Goal: Check status: Check status

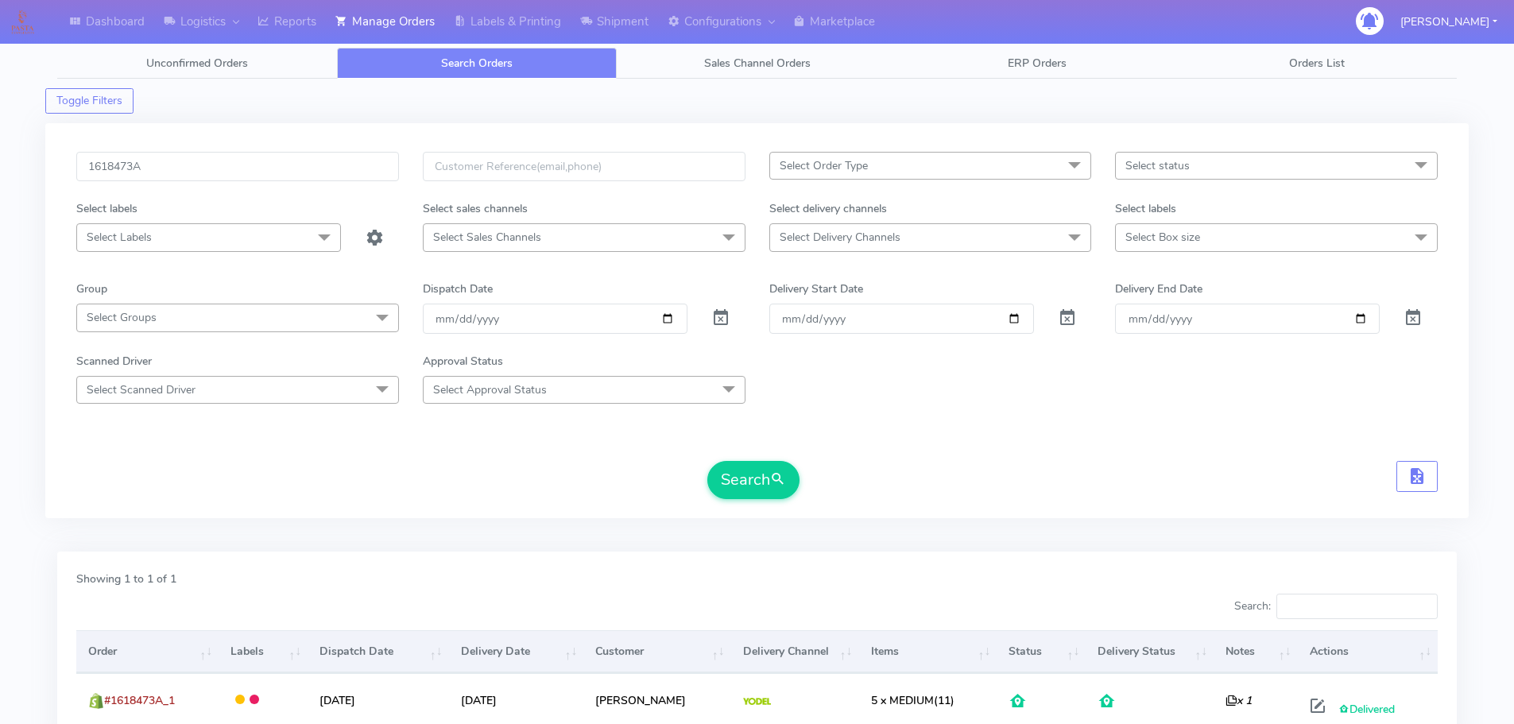
click at [288, 176] on input "1618473A" at bounding box center [237, 166] width 323 height 29
type input "1619831"
click at [719, 314] on span at bounding box center [720, 321] width 19 height 15
click at [753, 470] on button "Search" at bounding box center [753, 480] width 92 height 38
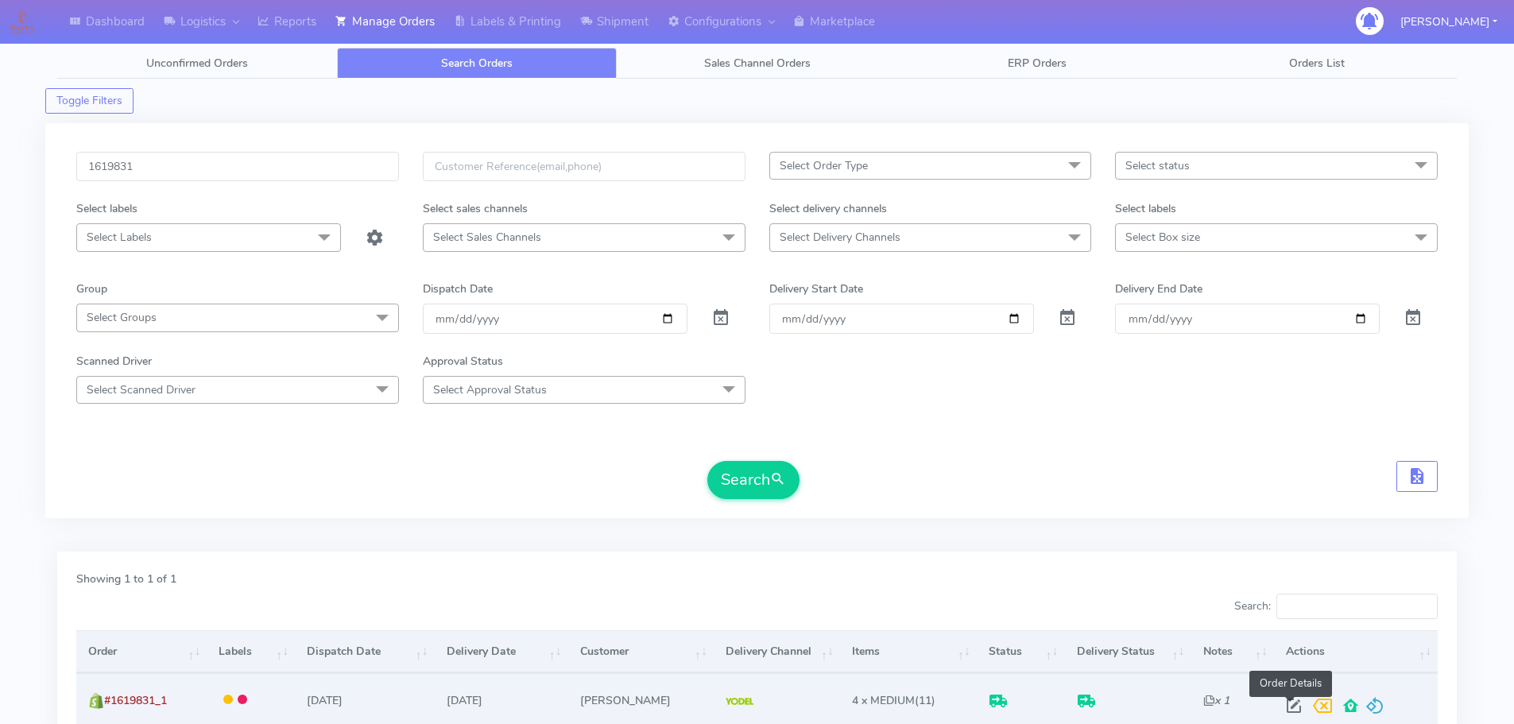
click at [1287, 702] on span at bounding box center [1294, 709] width 29 height 15
select select "5"
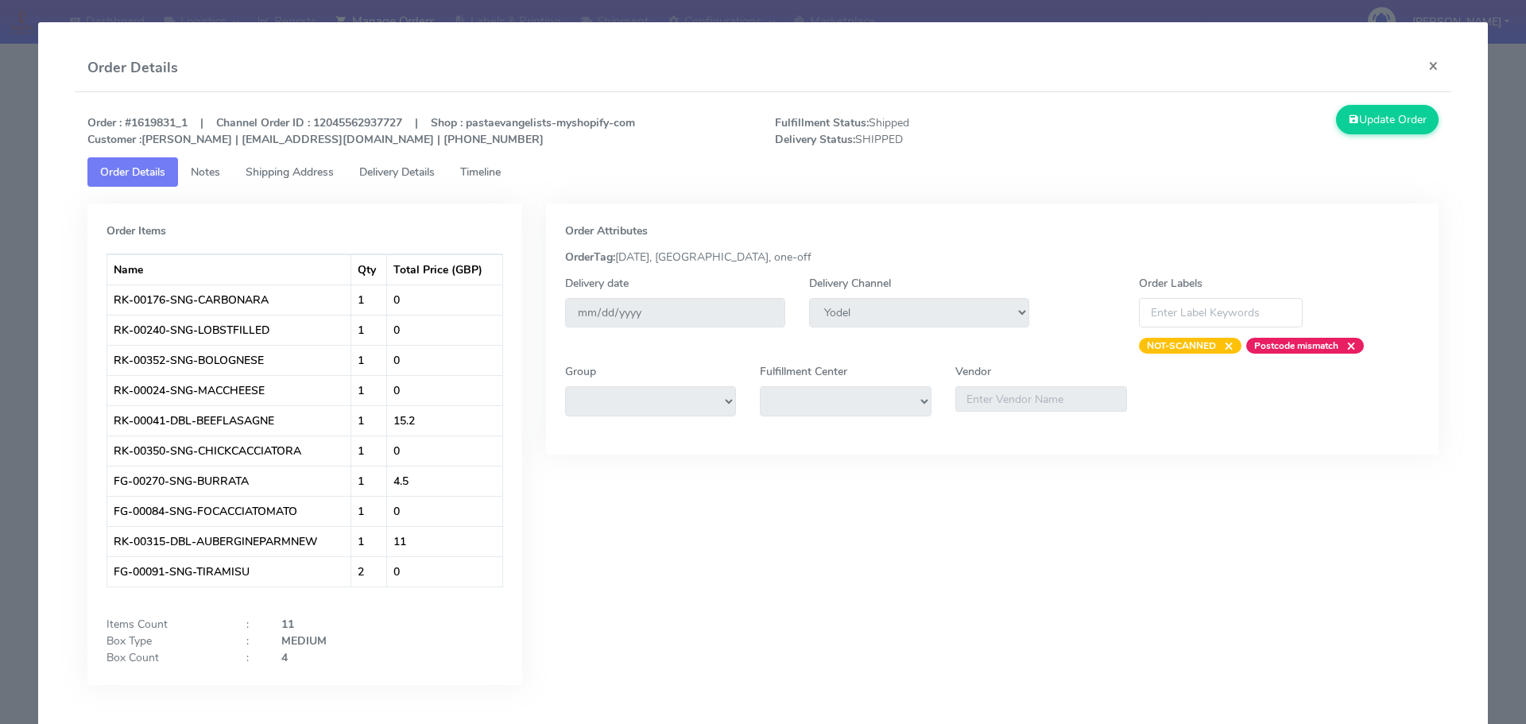
click at [295, 180] on link "Shipping Address" at bounding box center [290, 171] width 114 height 29
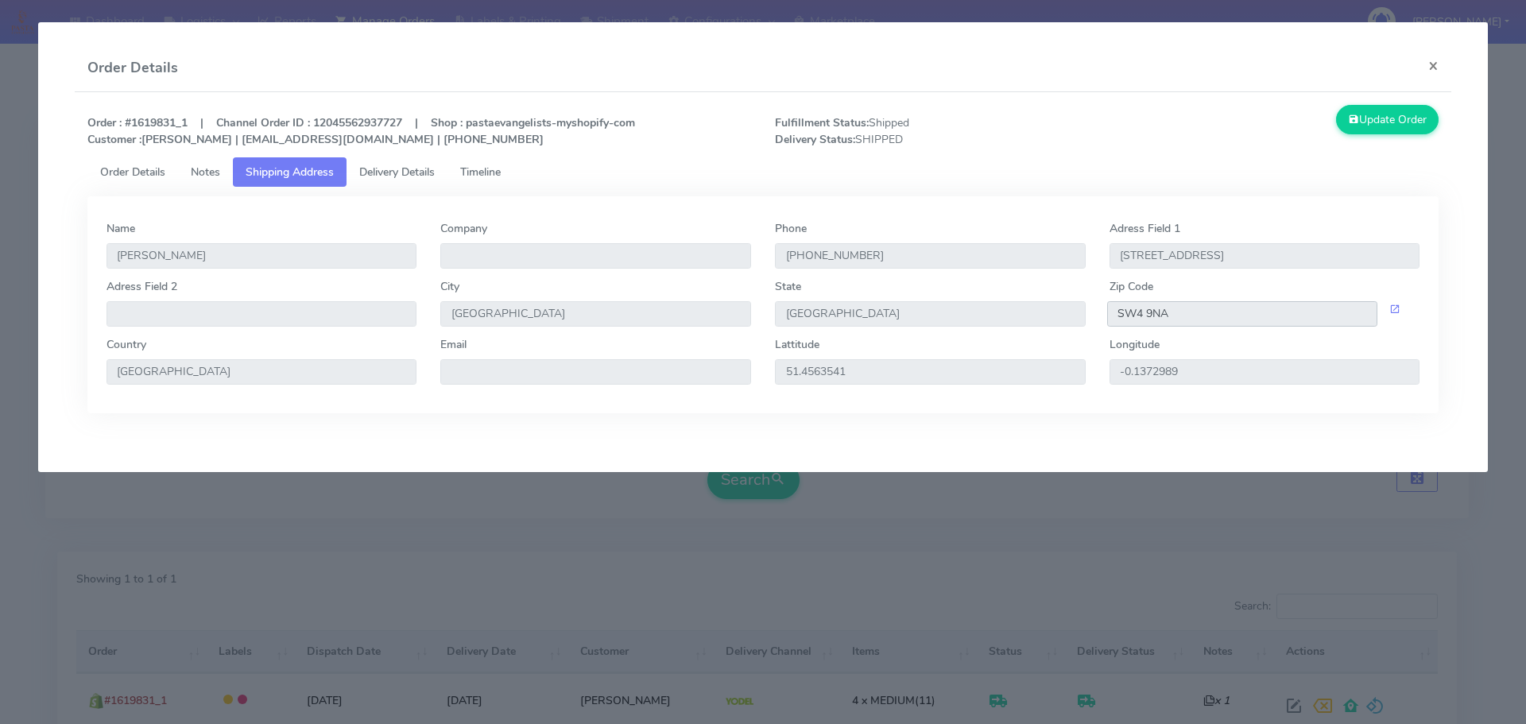
drag, startPoint x: 1186, startPoint y: 310, endPoint x: 1099, endPoint y: 318, distance: 87.0
click at [1099, 318] on div "SW4 9NA" at bounding box center [1265, 313] width 335 height 25
click at [418, 176] on span "Delivery Details" at bounding box center [396, 172] width 75 height 15
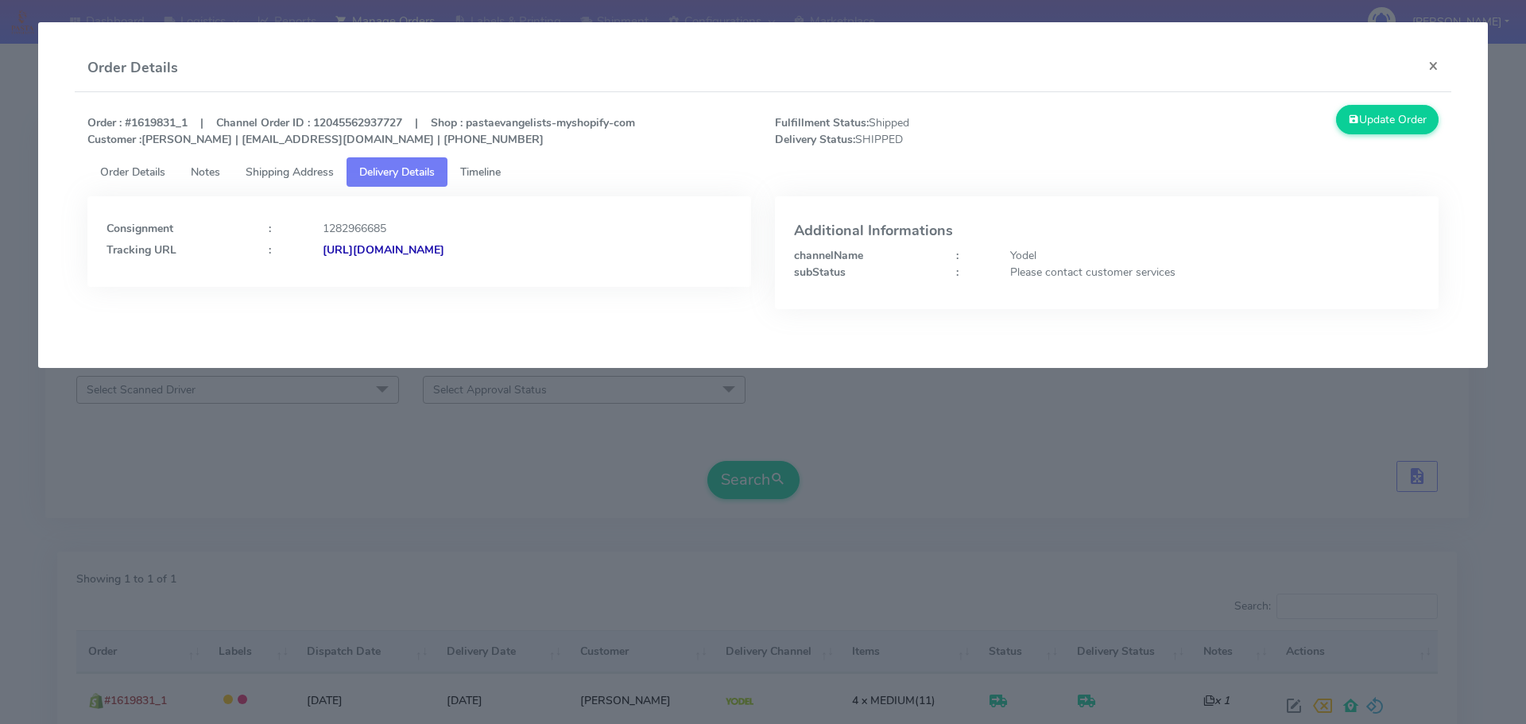
click at [329, 178] on span "Shipping Address" at bounding box center [290, 172] width 88 height 15
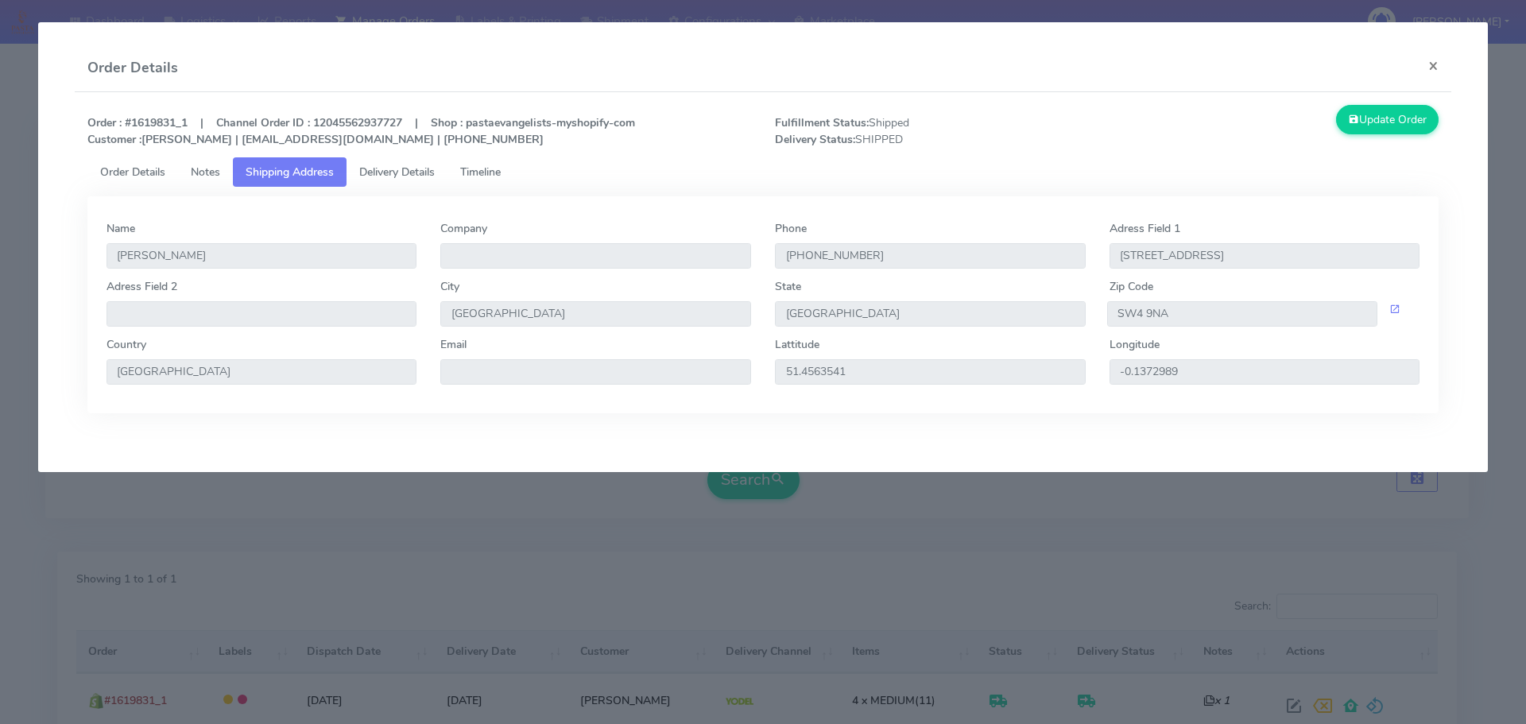
click at [432, 171] on span "Delivery Details" at bounding box center [396, 172] width 75 height 15
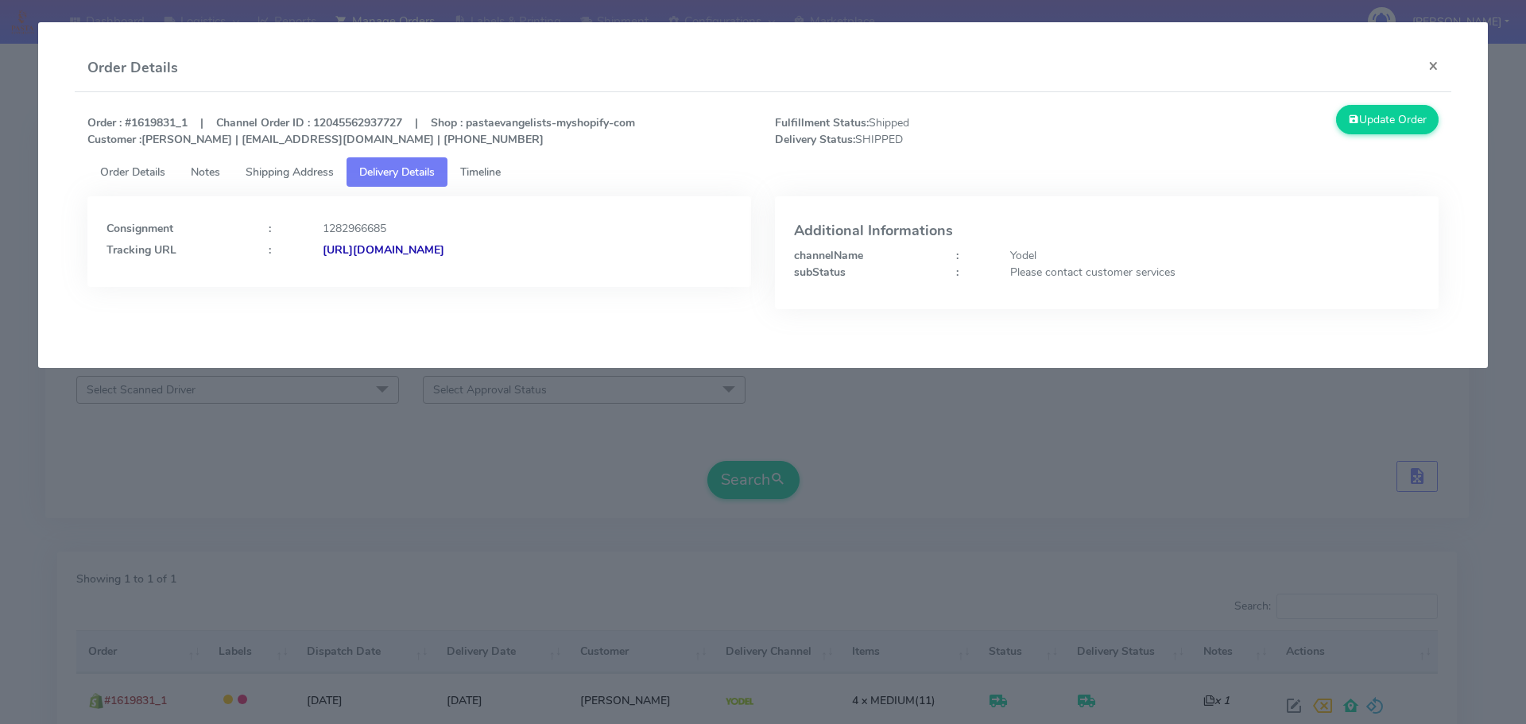
click at [444, 252] on strong "[URL][DOMAIN_NAME]" at bounding box center [384, 249] width 122 height 15
